Goal: Check status: Check status

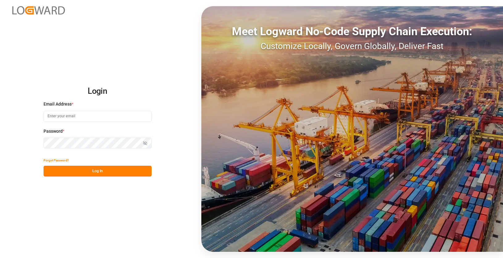
type input "[EMAIL_ADDRESS][DOMAIN_NAME]"
click at [84, 173] on button "Log In" at bounding box center [98, 171] width 108 height 11
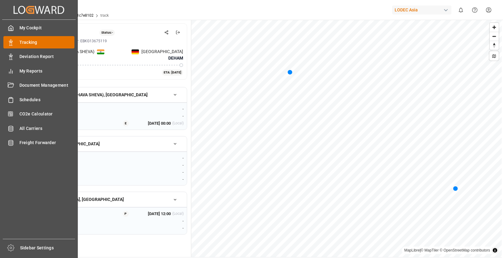
click at [11, 42] on polygon at bounding box center [12, 41] width 2 height 1
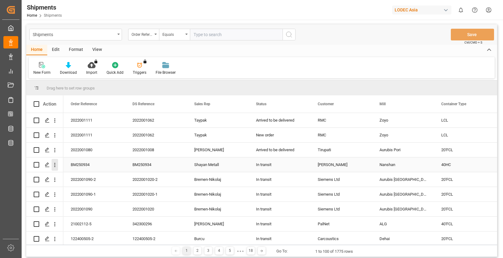
click at [52, 166] on icon "open menu" at bounding box center [55, 165] width 6 height 6
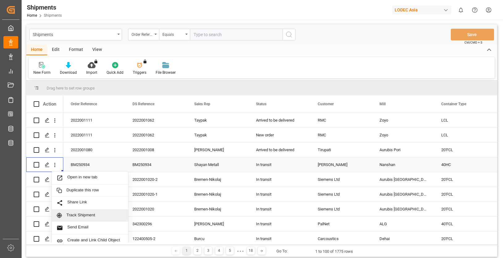
click at [88, 215] on span "Track Shipment" at bounding box center [94, 216] width 57 height 6
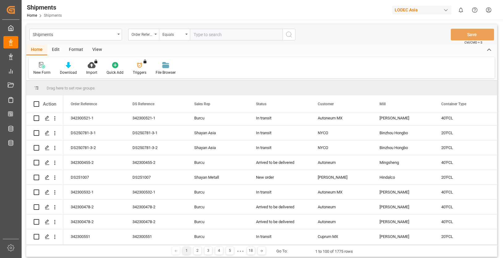
scroll to position [432, 0]
click at [54, 179] on icon "open menu" at bounding box center [55, 177] width 6 height 6
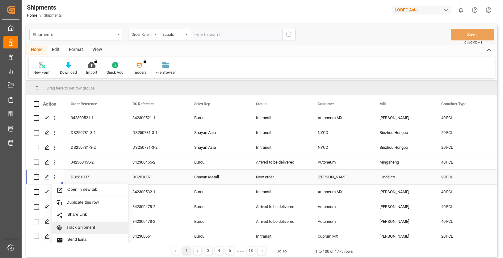
click at [82, 226] on span "Track Shipment" at bounding box center [94, 228] width 57 height 6
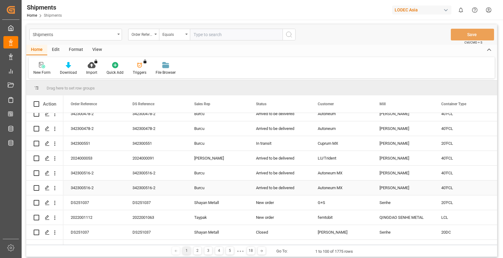
scroll to position [525, 0]
click at [56, 202] on icon "open menu" at bounding box center [55, 203] width 6 height 6
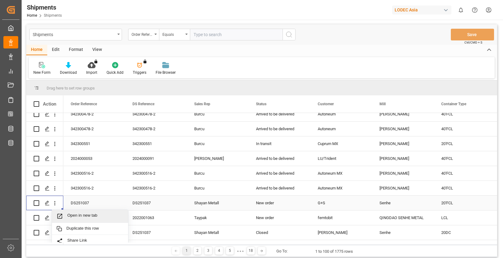
scroll to position [556, 0]
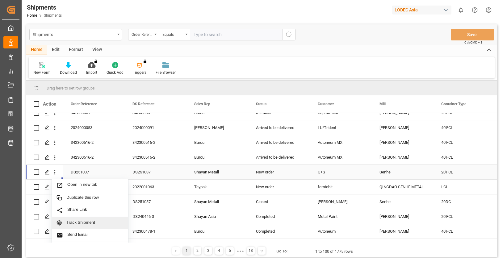
click at [106, 222] on span "Track Shipment" at bounding box center [94, 223] width 57 height 6
click at [48, 172] on polygon "Press SPACE to select this row." at bounding box center [46, 172] width 3 height 3
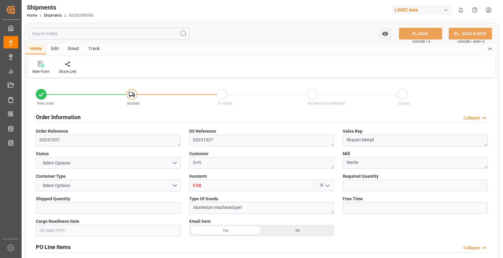
type input "1"
type input "10"
type input "9778806"
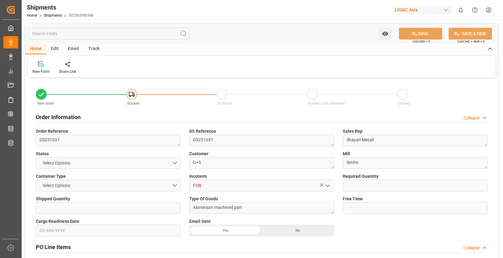
type input "CNQDG"
type input "DEHAM"
type input "[DATE]"
type input "[DATE] 00:00"
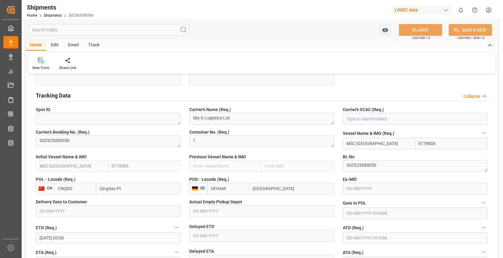
scroll to position [278, 0]
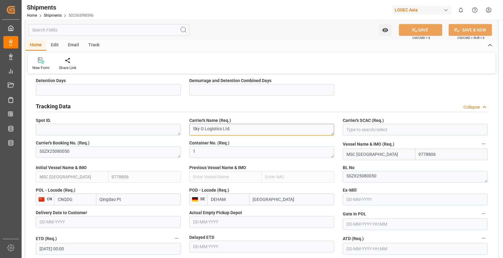
click at [277, 129] on textarea "Sky G Logistics Ltd." at bounding box center [261, 130] width 145 height 12
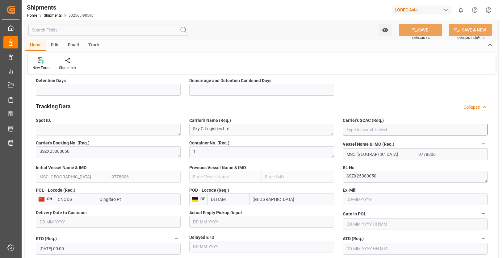
click at [374, 128] on input at bounding box center [415, 130] width 145 height 12
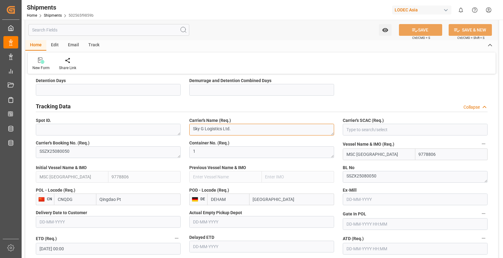
click at [268, 131] on textarea "Sky G Logistics Ltd." at bounding box center [261, 130] width 145 height 12
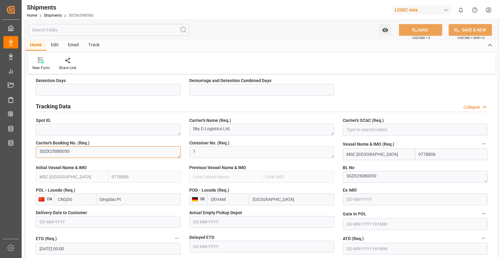
click at [53, 150] on textarea "SSZX25080050" at bounding box center [108, 152] width 145 height 12
click at [74, 149] on textarea "SSZX25080050" at bounding box center [108, 152] width 145 height 12
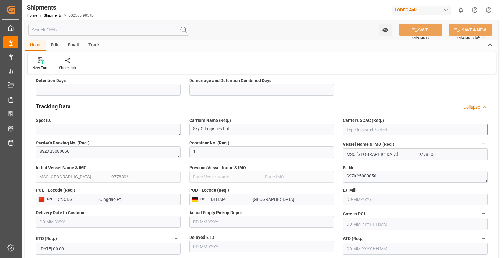
click at [397, 129] on input at bounding box center [415, 130] width 145 height 12
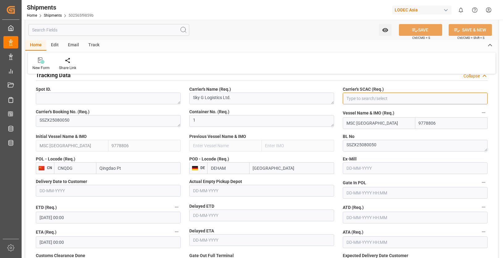
scroll to position [309, 0]
click at [413, 102] on input at bounding box center [415, 99] width 145 height 12
click at [106, 122] on textarea "SSZX25080050" at bounding box center [108, 122] width 145 height 12
click at [115, 122] on textarea "SSZX25080050" at bounding box center [108, 122] width 145 height 12
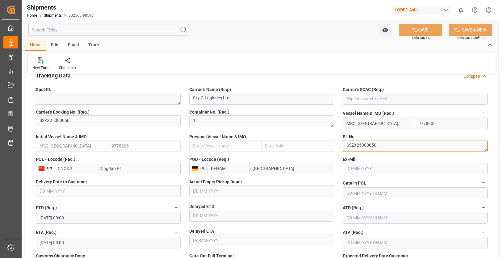
click at [365, 145] on textarea "SSZX25080050" at bounding box center [415, 146] width 145 height 12
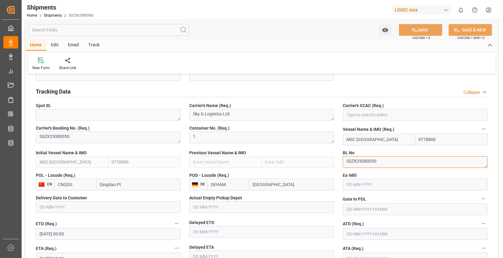
scroll to position [278, 0]
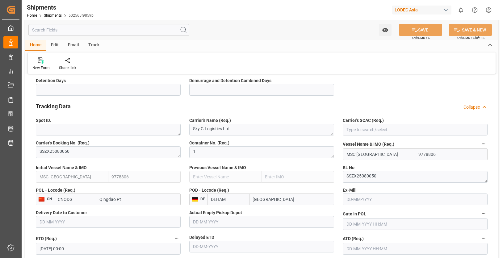
click at [339, 163] on div "BL No SSZX25080050" at bounding box center [416, 173] width 154 height 23
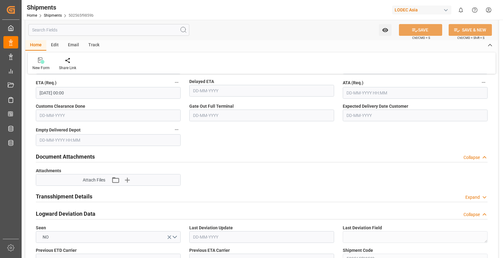
scroll to position [463, 0]
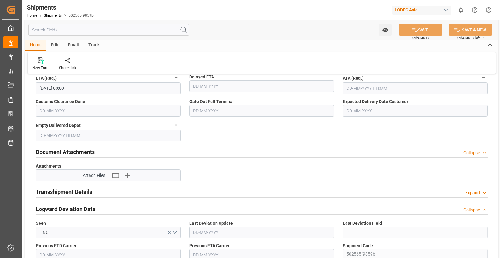
click at [186, 149] on div "Document Attachments Collapse" at bounding box center [262, 152] width 452 height 12
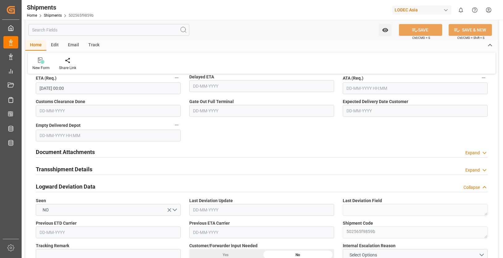
click at [182, 170] on div "Transshipment Details Expand" at bounding box center [262, 169] width 452 height 12
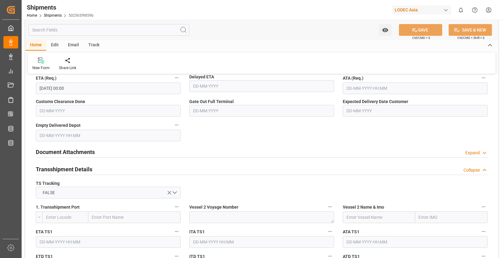
click at [188, 171] on div "Transshipment Details Collapse" at bounding box center [262, 169] width 452 height 12
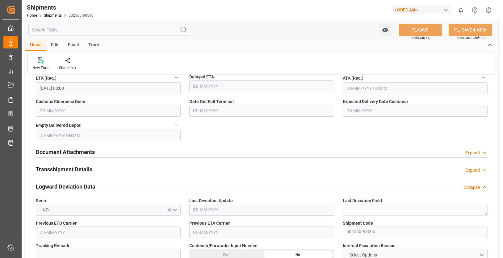
click at [172, 188] on div "Logward Deviation Data Collapse" at bounding box center [262, 186] width 452 height 12
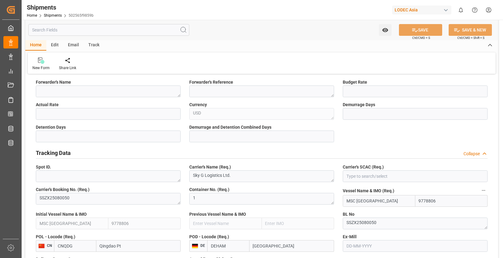
scroll to position [278, 0]
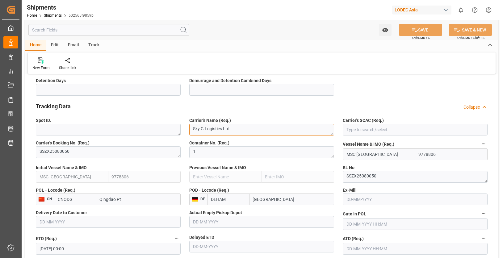
drag, startPoint x: 249, startPoint y: 130, endPoint x: 186, endPoint y: 129, distance: 63.3
click at [186, 129] on div "Carrier's Name (Req.) Sky G Logistics Ltd." at bounding box center [262, 126] width 154 height 23
type textarea "Yang Ming"
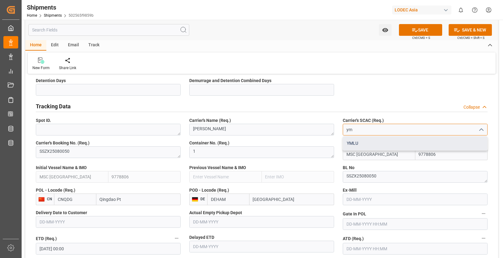
click at [368, 146] on div "YMLU" at bounding box center [415, 144] width 144 height 14
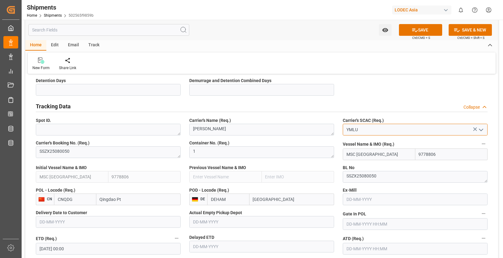
drag, startPoint x: 347, startPoint y: 129, endPoint x: 336, endPoint y: 128, distance: 10.2
type input "YMLU"
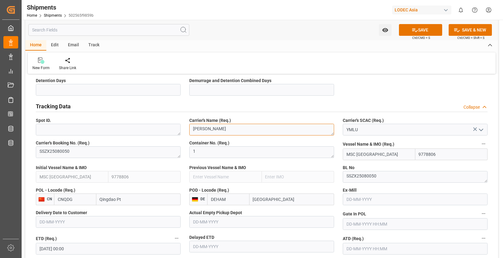
click at [296, 111] on div "Tracking Data Collapse" at bounding box center [262, 106] width 452 height 12
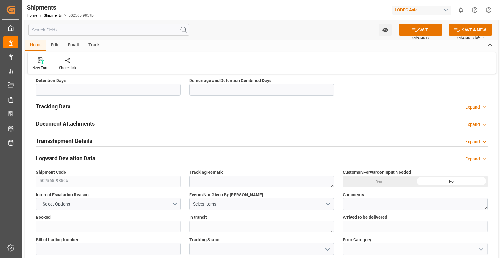
click at [315, 107] on div "Tracking Data Expand" at bounding box center [262, 106] width 452 height 12
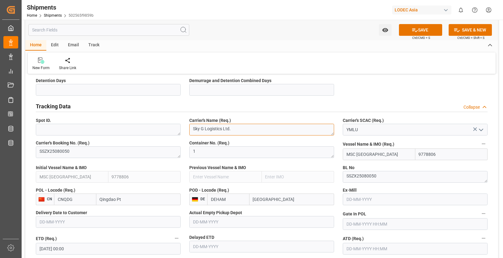
type textarea "Sky G Logistics Ltd."
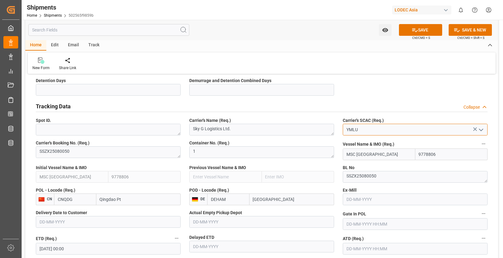
drag, startPoint x: 367, startPoint y: 129, endPoint x: 332, endPoint y: 126, distance: 35.1
type input "s"
click at [365, 127] on input "YMLU" at bounding box center [415, 130] width 145 height 12
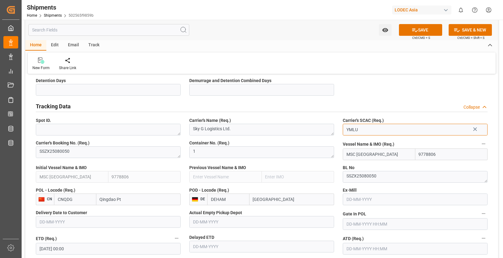
click at [365, 127] on input "YMLU" at bounding box center [415, 130] width 145 height 12
type input "d"
type input "YMLU"
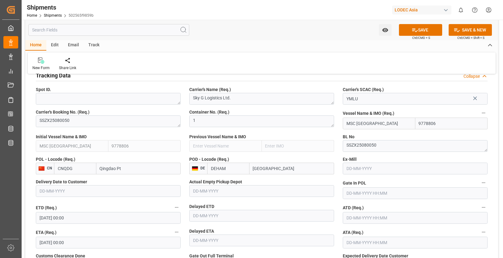
scroll to position [340, 0]
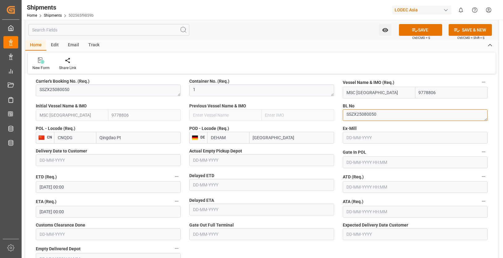
click at [364, 114] on textarea "SSZX25080050" at bounding box center [415, 115] width 145 height 12
click at [360, 115] on textarea "SSZX25080050" at bounding box center [415, 115] width 145 height 12
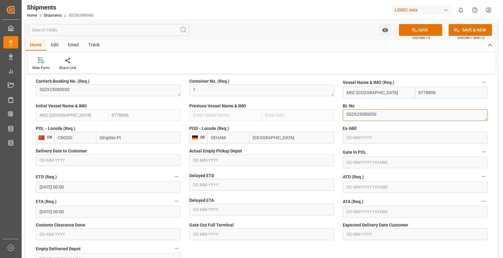
click at [360, 115] on textarea "SSZX25080050" at bounding box center [415, 115] width 145 height 12
click at [361, 115] on textarea "SSZX25080050" at bounding box center [415, 115] width 145 height 12
paste textarea "https://www.instagram.com/Freightned"
click at [439, 118] on textarea "https://www.instagram.com/Freightned" at bounding box center [415, 115] width 145 height 12
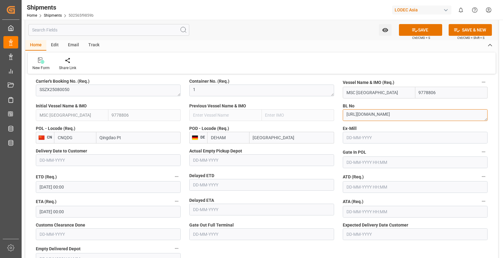
click at [439, 118] on textarea "https://www.instagram.com/Freightned" at bounding box center [415, 115] width 145 height 12
click at [440, 118] on textarea "https://www.instagram.com/Freightned" at bounding box center [415, 115] width 145 height 12
paste textarea "YMJAN240295016"
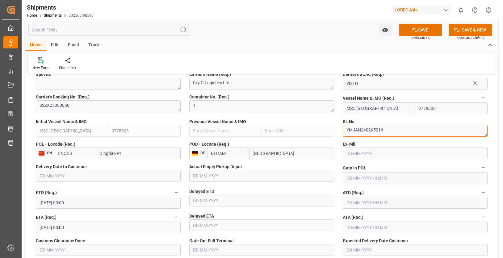
scroll to position [309, 0]
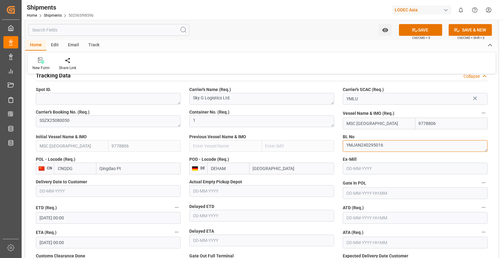
type textarea "YMJAN240295016"
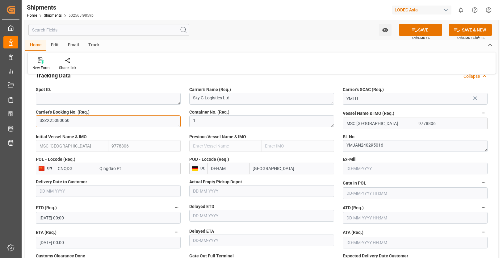
click at [118, 125] on textarea "SSZX25080050" at bounding box center [108, 122] width 145 height 12
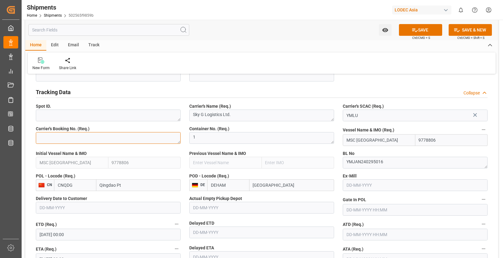
scroll to position [278, 0]
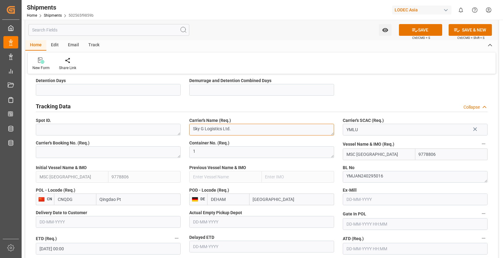
click at [239, 125] on textarea "Sky G Logistics Ltd." at bounding box center [261, 130] width 145 height 12
type textarea "Yang Ming"
click at [240, 139] on div "Container No. (Req.) 1" at bounding box center [262, 150] width 154 height 25
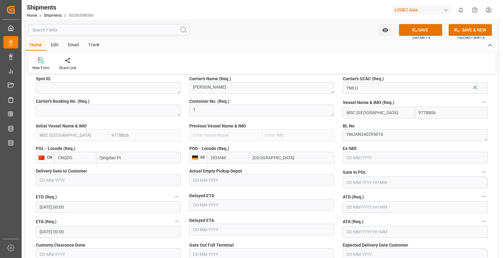
scroll to position [309, 0]
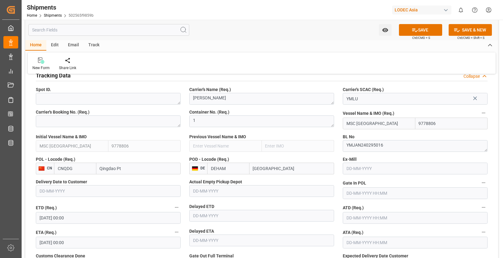
click at [365, 124] on input "MSC [GEOGRAPHIC_DATA]" at bounding box center [379, 124] width 73 height 12
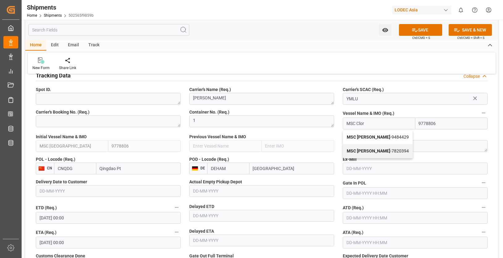
click at [380, 138] on span "MSC Clorinda - 9484429" at bounding box center [378, 137] width 62 height 5
type input "MSC Clorinda"
type input "9484429"
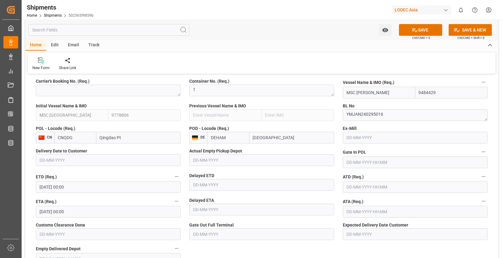
scroll to position [371, 0]
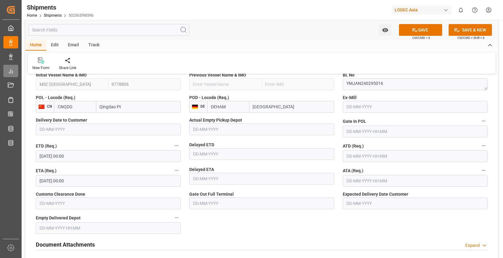
type input "MSC Clorinda"
drag, startPoint x: 346, startPoint y: 157, endPoint x: 346, endPoint y: 160, distance: 3.7
click at [346, 157] on input "text" at bounding box center [415, 156] width 145 height 12
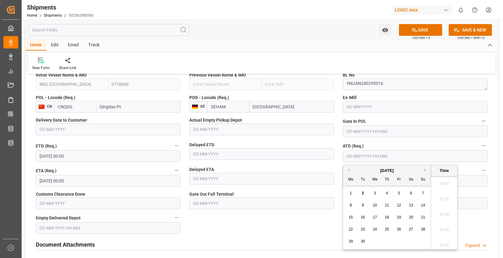
scroll to position [543, 0]
click at [350, 172] on div "September 2025" at bounding box center [387, 171] width 88 height 6
click at [350, 170] on div "September 2025" at bounding box center [387, 171] width 88 height 6
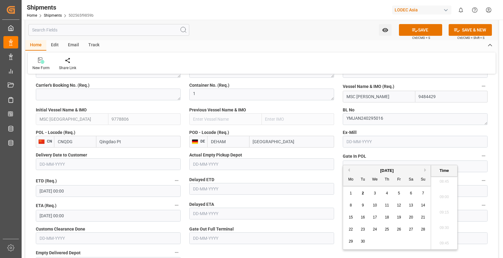
scroll to position [371, 0]
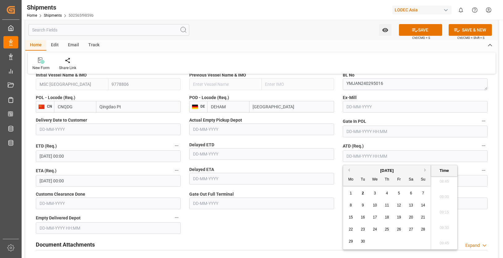
click at [351, 170] on div "September 2025" at bounding box center [387, 171] width 88 height 6
click at [348, 170] on button "Previous Month" at bounding box center [348, 170] width 4 height 4
click at [426, 229] on div "24" at bounding box center [424, 229] width 8 height 7
click at [446, 200] on li "09:00" at bounding box center [444, 197] width 26 height 15
type input "24-08-2025 09:00"
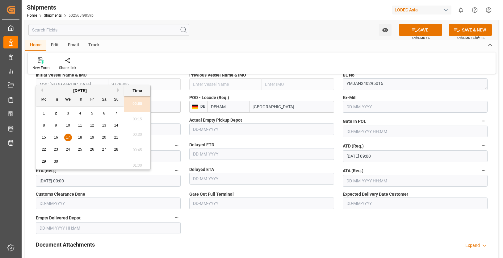
click at [43, 180] on input "[DATE] 00:00" at bounding box center [108, 181] width 145 height 12
click at [119, 89] on button "Next Month" at bounding box center [119, 90] width 4 height 4
click at [80, 135] on span "16" at bounding box center [80, 137] width 4 height 4
click at [138, 166] on li "09:00" at bounding box center [137, 165] width 26 height 15
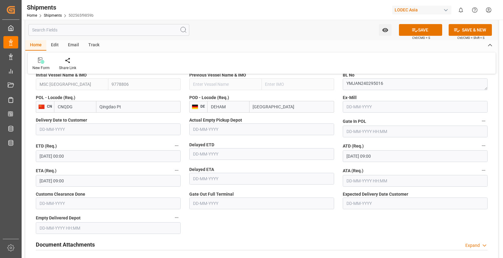
click at [66, 181] on input "16-10-2025 09:00" at bounding box center [108, 181] width 145 height 12
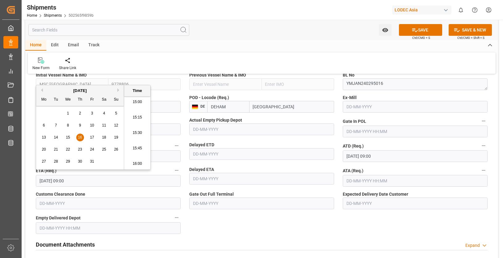
scroll to position [929, 0]
click at [141, 104] on li "15:00" at bounding box center [137, 101] width 26 height 15
type input "16-10-2025 15:00"
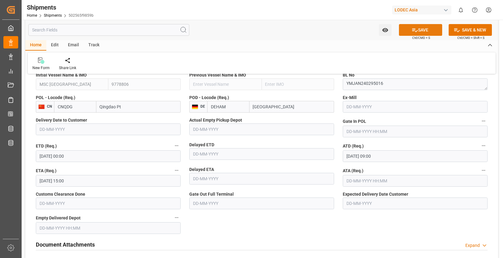
click at [421, 27] on button "SAVE" at bounding box center [420, 30] width 43 height 12
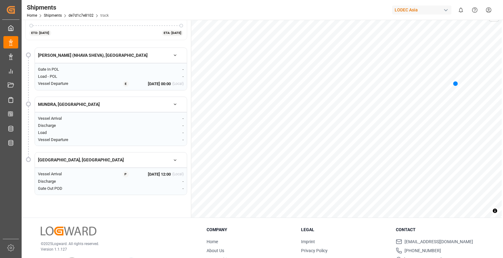
scroll to position [39, 0]
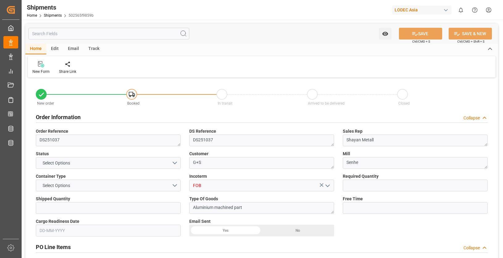
type input "1"
type input "10"
type input "9778806"
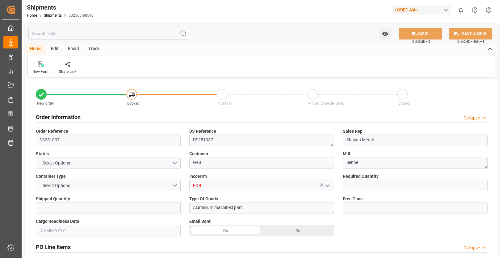
type input "CNQDG"
type input "DEHAM"
type input "[DATE]"
type input "[DATE] 00:00"
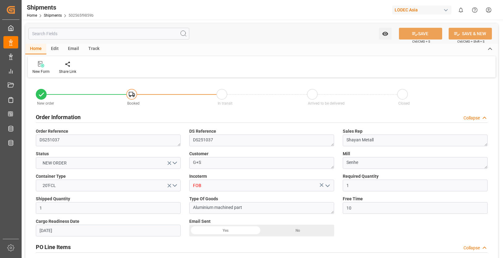
click at [94, 49] on div "Track" at bounding box center [94, 49] width 20 height 11
click at [33, 72] on div "Tracking" at bounding box center [39, 72] width 15 height 6
type input "1"
type input "10"
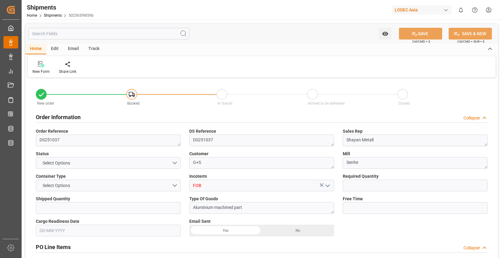
type input "9778806"
type input "CNQDG"
type input "DEHAM"
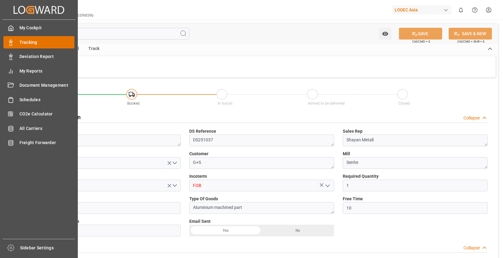
type input "[DATE]"
type input "[DATE] 00:00"
click at [36, 42] on span "Tracking" at bounding box center [46, 42] width 55 height 6
